Goal: Navigation & Orientation: Find specific page/section

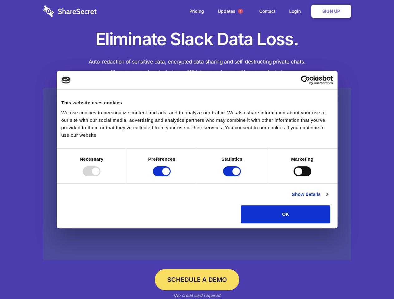
click at [100, 177] on div at bounding box center [92, 172] width 18 height 10
click at [171, 177] on input "Preferences" at bounding box center [162, 172] width 18 height 10
checkbox input "false"
click at [233, 177] on input "Statistics" at bounding box center [232, 172] width 18 height 10
checkbox input "false"
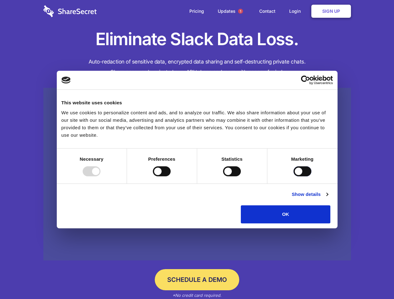
click at [294, 177] on input "Marketing" at bounding box center [303, 172] width 18 height 10
checkbox input "true"
click at [328, 198] on link "Show details" at bounding box center [310, 194] width 36 height 7
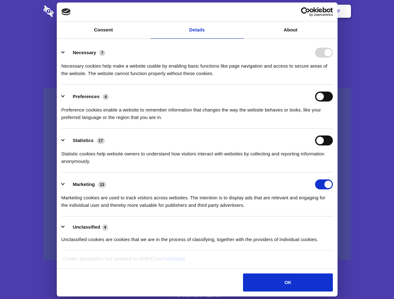
click at [333, 85] on li "Necessary 7 Necessary cookies help make a website usable by enabling basic func…" at bounding box center [196, 63] width 271 height 44
click at [240, 11] on span "1" at bounding box center [240, 11] width 5 height 5
